Goal: Task Accomplishment & Management: Manage account settings

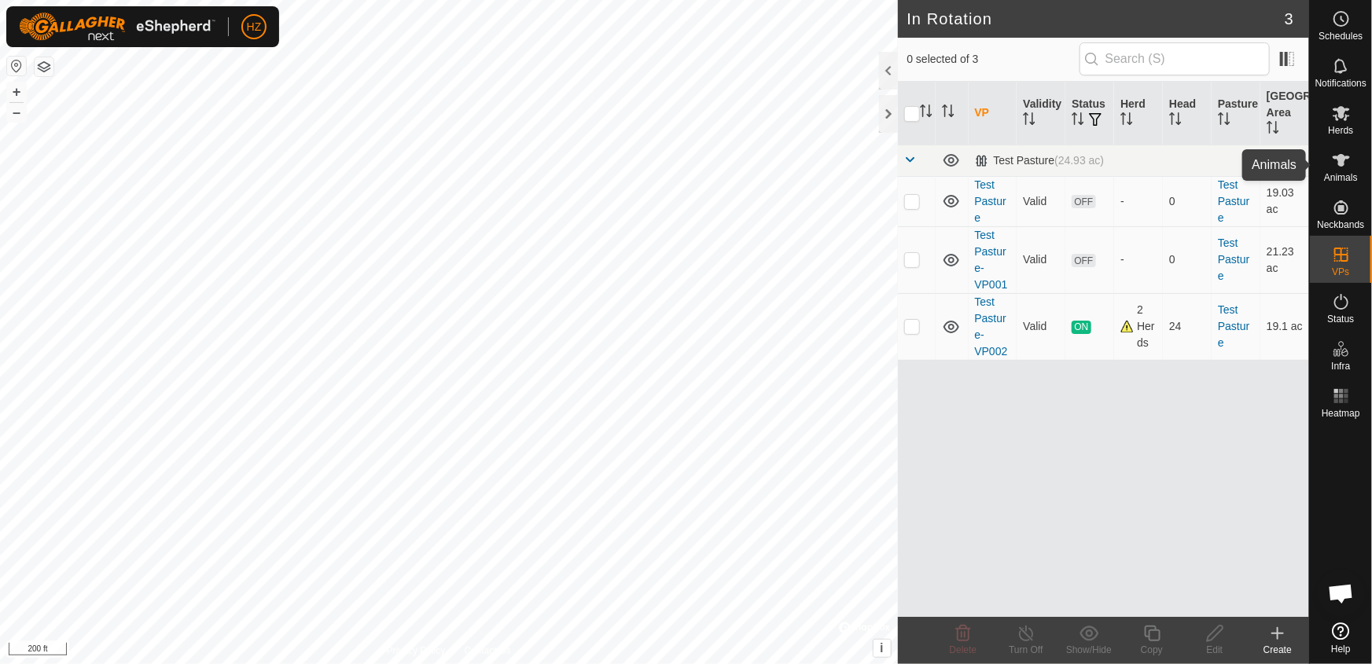
click at [1336, 164] on icon at bounding box center [1341, 160] width 19 height 19
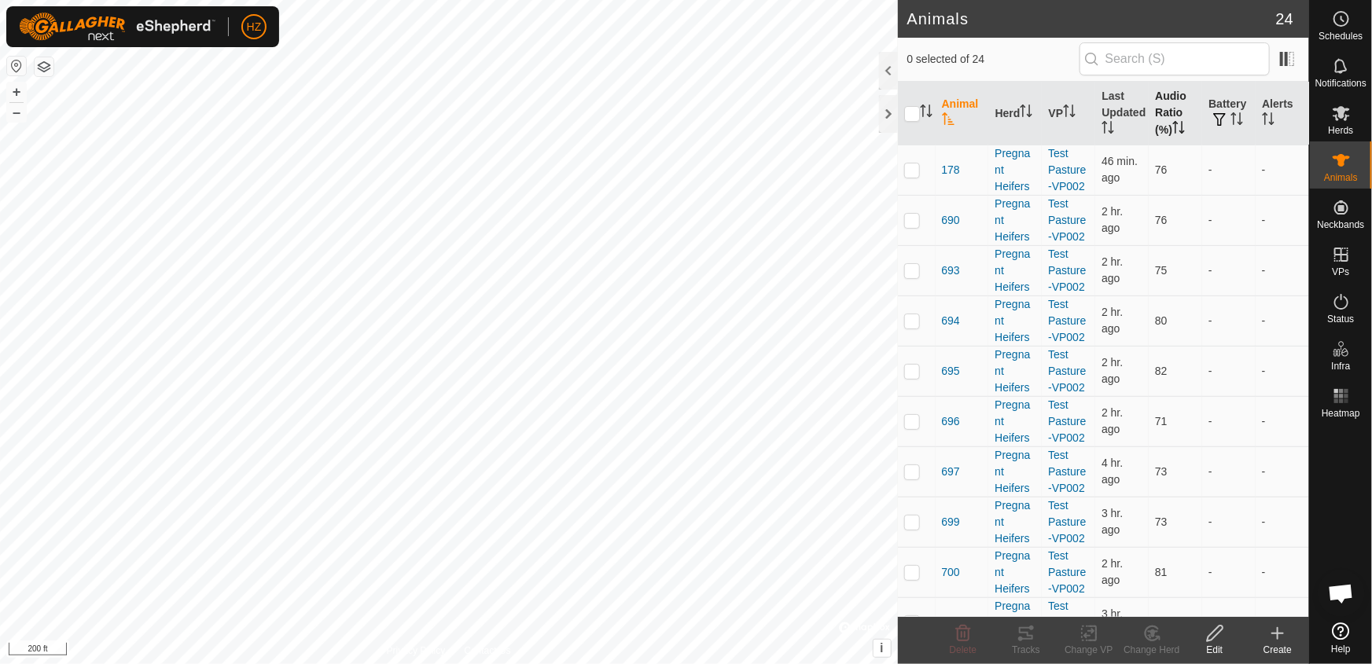
click at [1163, 107] on th "Audio Ratio (%)" at bounding box center [1174, 114] width 53 height 64
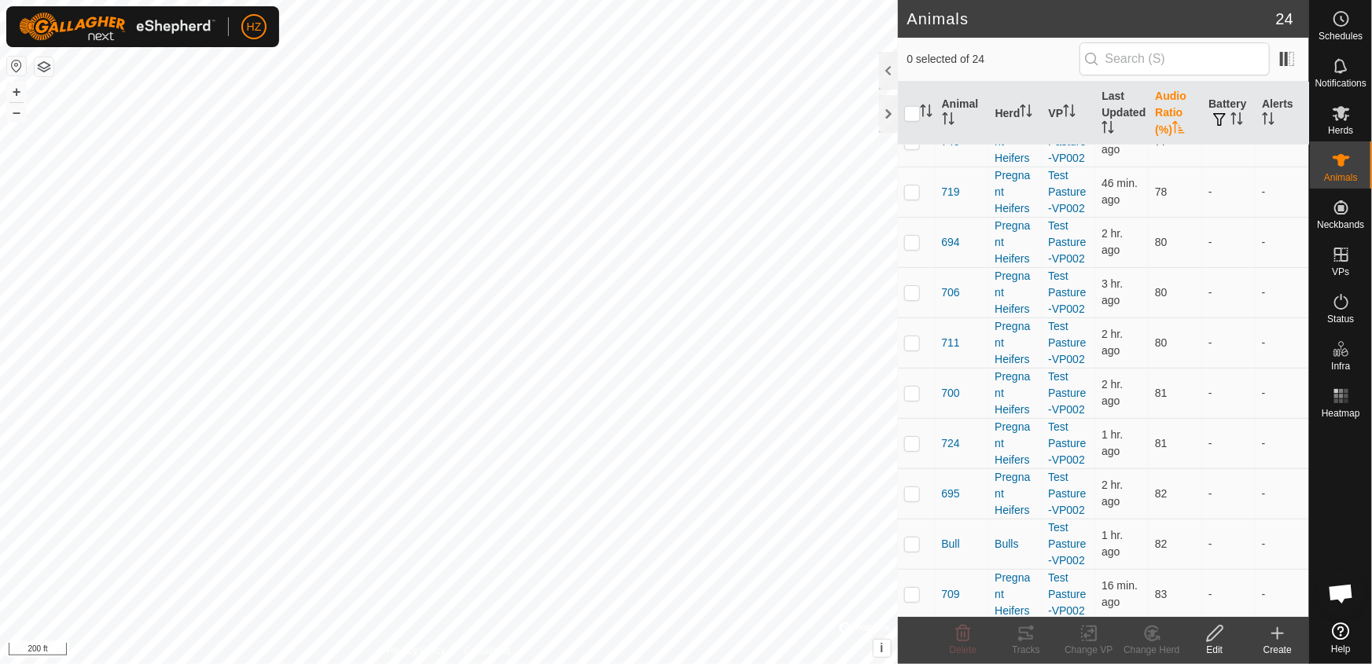
scroll to position [733, 0]
checkbox input "true"
click at [17, 86] on button "+" at bounding box center [16, 92] width 19 height 19
click at [16, 87] on button "+" at bounding box center [16, 92] width 19 height 19
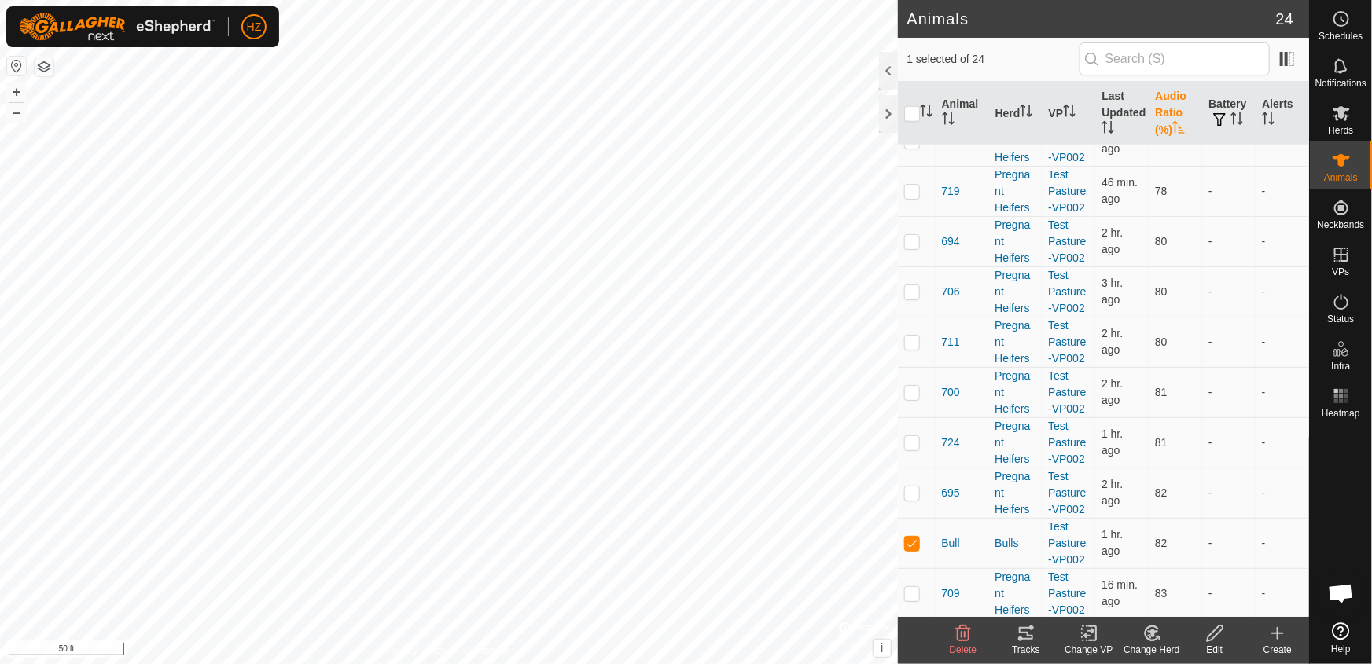
click at [0, 276] on html "HZ Schedules Notifications Herds Animals Neckbands VPs Status Infra Heatmap Hel…" at bounding box center [686, 332] width 1372 height 664
click at [13, 86] on button "+" at bounding box center [16, 92] width 19 height 19
checkbox input "true"
checkbox input "false"
checkbox input "true"
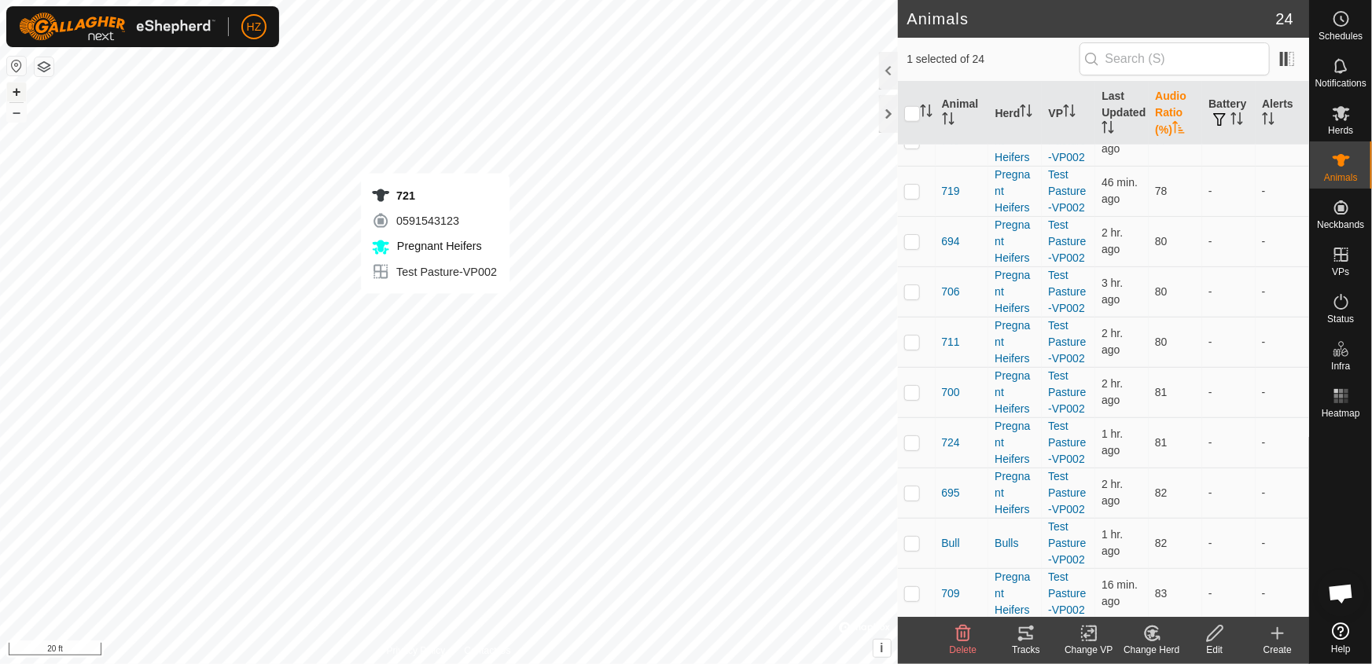
checkbox input "false"
checkbox input "true"
